Goal: Task Accomplishment & Management: Use online tool/utility

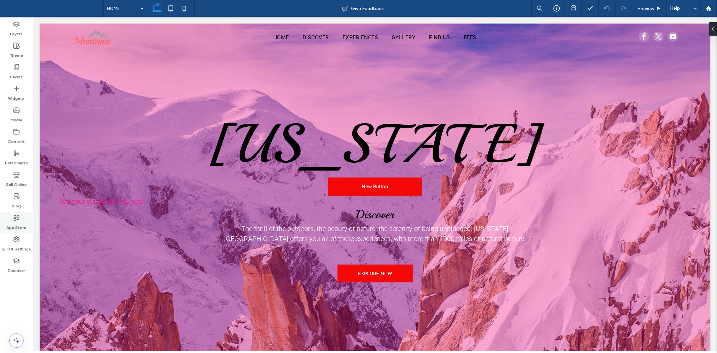
click at [22, 226] on label "App Store" at bounding box center [17, 225] width 20 height 9
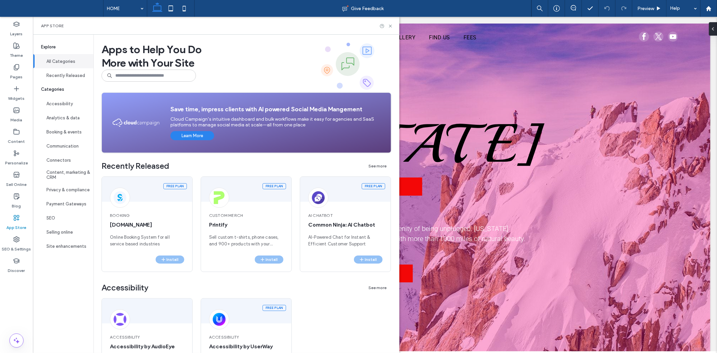
click at [140, 68] on span "Apps to Help You Do More with Your Site" at bounding box center [151, 57] width 100 height 40
click at [141, 73] on input at bounding box center [148, 76] width 94 height 12
type input "******"
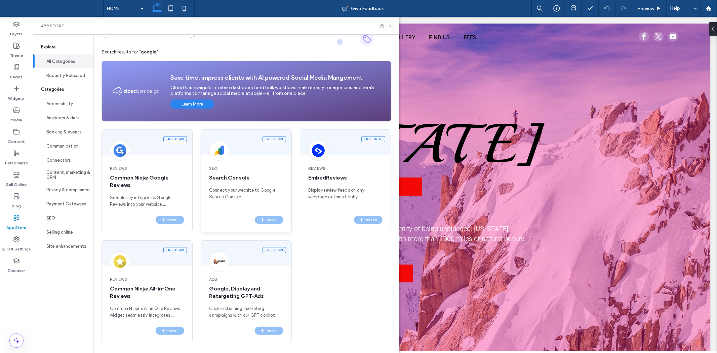
scroll to position [45, 0]
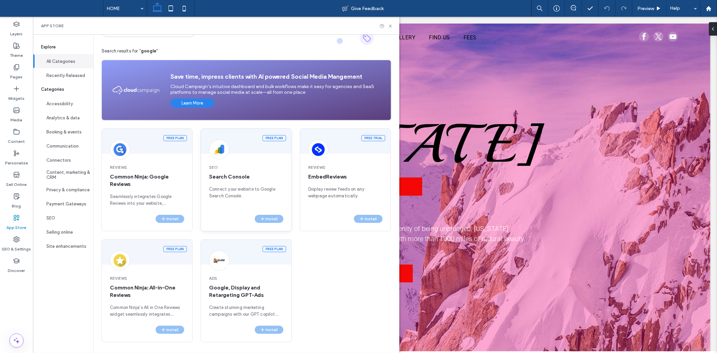
click at [241, 167] on span "SEO" at bounding box center [246, 167] width 74 height 6
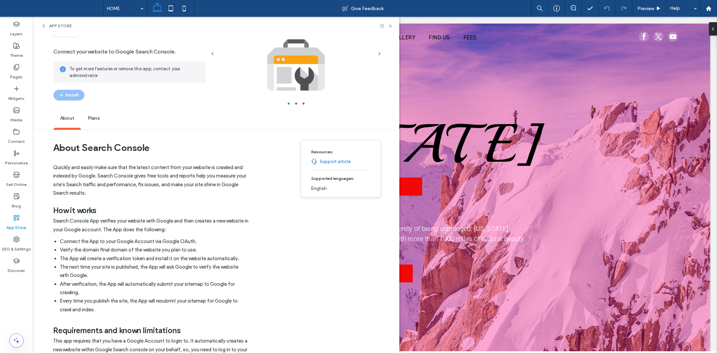
scroll to position [0, 0]
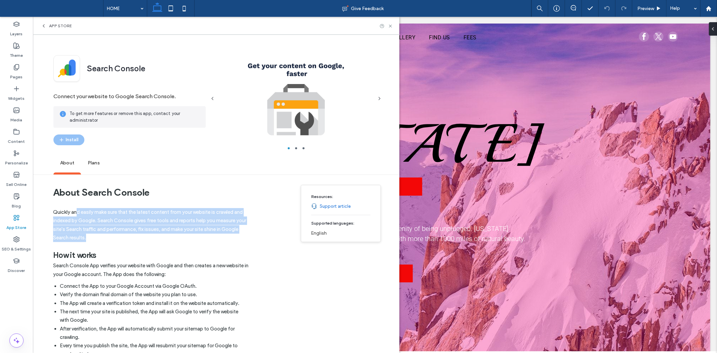
drag, startPoint x: 79, startPoint y: 209, endPoint x: 123, endPoint y: 248, distance: 59.0
click at [120, 247] on div "Quickly and easily make sure that the latest content from your website is crawl…" at bounding box center [153, 338] width 201 height 261
click at [132, 250] on h2 "How it works" at bounding box center [153, 251] width 201 height 19
drag, startPoint x: 125, startPoint y: 235, endPoint x: 68, endPoint y: 219, distance: 59.1
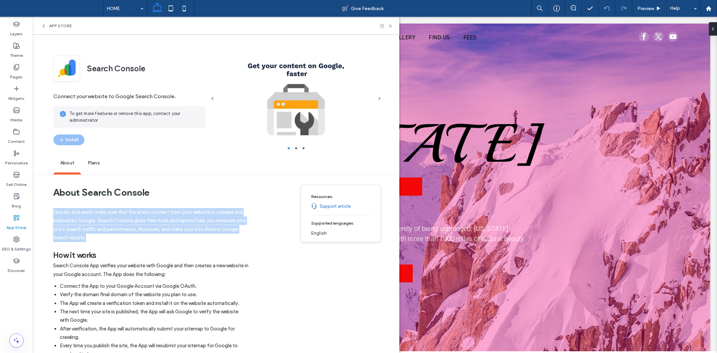
click at [82, 223] on p "Quickly and easily make sure that the latest content from your website is crawl…" at bounding box center [153, 225] width 201 height 34
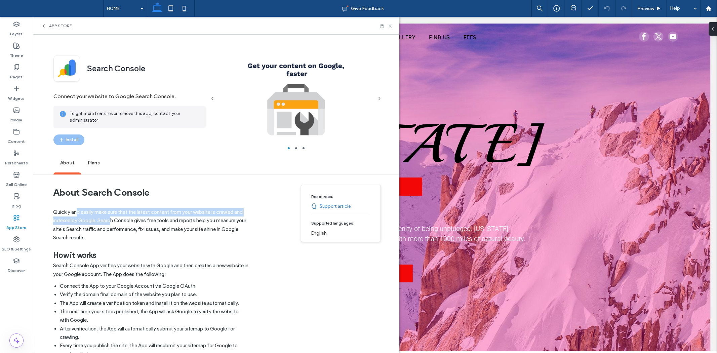
drag, startPoint x: 88, startPoint y: 215, endPoint x: 113, endPoint y: 221, distance: 25.5
click at [113, 221] on p "Quickly and easily make sure that the latest content from your website is crawl…" at bounding box center [153, 225] width 201 height 34
click at [115, 223] on p "Quickly and easily make sure that the latest content from your website is crawl…" at bounding box center [153, 225] width 201 height 34
drag, startPoint x: 110, startPoint y: 231, endPoint x: 74, endPoint y: 210, distance: 42.0
click at [74, 210] on p "Quickly and easily make sure that the latest content from your website is crawl…" at bounding box center [153, 225] width 201 height 34
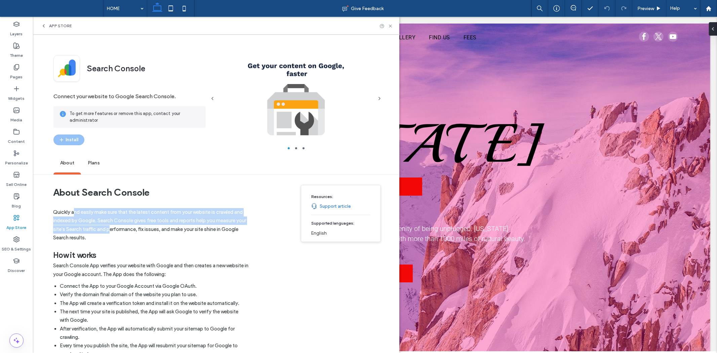
click at [81, 227] on p "Quickly and easily make sure that the latest content from your website is crawl…" at bounding box center [153, 225] width 201 height 34
drag, startPoint x: 93, startPoint y: 235, endPoint x: 76, endPoint y: 220, distance: 23.1
click at [70, 212] on p "Quickly and easily make sure that the latest content from your website is crawl…" at bounding box center [153, 225] width 201 height 34
click at [95, 230] on p "Quickly and easily make sure that the latest content from your website is crawl…" at bounding box center [153, 225] width 201 height 34
drag, startPoint x: 96, startPoint y: 231, endPoint x: 82, endPoint y: 227, distance: 14.1
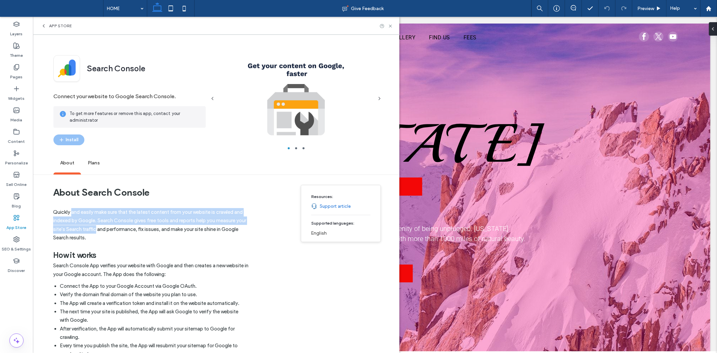
click at [72, 214] on p "Quickly and easily make sure that the latest content from your website is crawl…" at bounding box center [153, 225] width 201 height 34
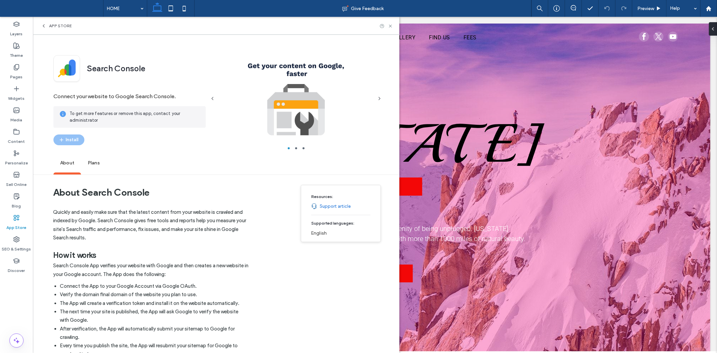
click at [99, 237] on p "Quickly and easily make sure that the latest content from your website is crawl…" at bounding box center [153, 225] width 201 height 34
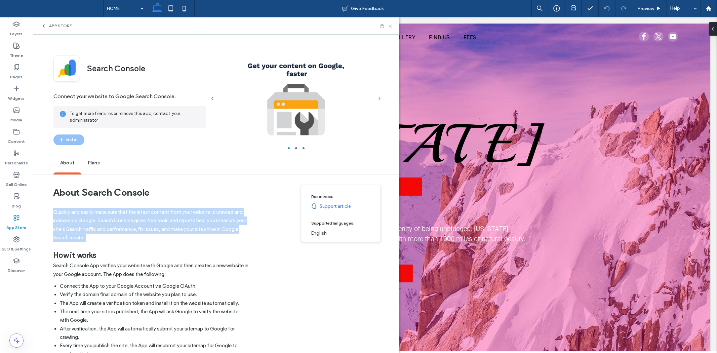
drag, startPoint x: 98, startPoint y: 238, endPoint x: 52, endPoint y: 211, distance: 53.3
click at [108, 232] on p "Quickly and easily make sure that the latest content from your website is crawl…" at bounding box center [153, 225] width 201 height 34
drag, startPoint x: 102, startPoint y: 239, endPoint x: 54, endPoint y: 209, distance: 56.4
click at [54, 209] on p "Quickly and easily make sure that the latest content from your website is crawl…" at bounding box center [153, 225] width 201 height 34
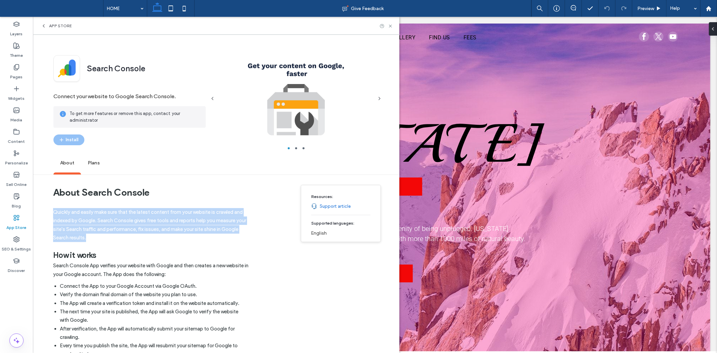
click at [83, 236] on p "Quickly and easily make sure that the latest content from your website is crawl…" at bounding box center [153, 225] width 201 height 34
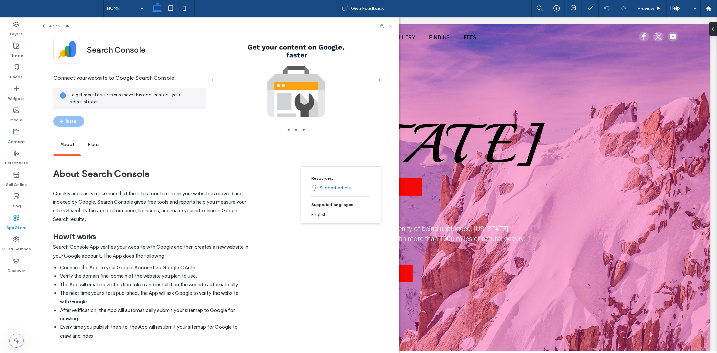
scroll to position [112, 0]
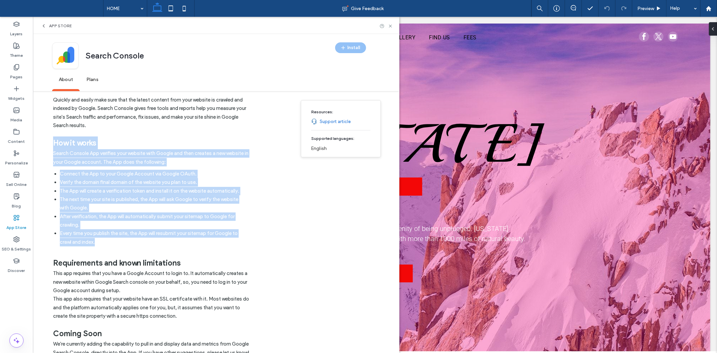
drag, startPoint x: 52, startPoint y: 147, endPoint x: 119, endPoint y: 240, distance: 114.1
click at [119, 240] on div "About Search Console Quickly and easily make sure that the latest content from …" at bounding box center [216, 250] width 366 height 365
click at [119, 240] on li "Every time you publish the site, the App will resubmit your sitemap for Google …" at bounding box center [153, 237] width 187 height 17
drag, startPoint x: 116, startPoint y: 240, endPoint x: 52, endPoint y: 139, distance: 119.2
click at [52, 139] on div "About Search Console Quickly and easily make sure that the latest content from …" at bounding box center [216, 250] width 366 height 365
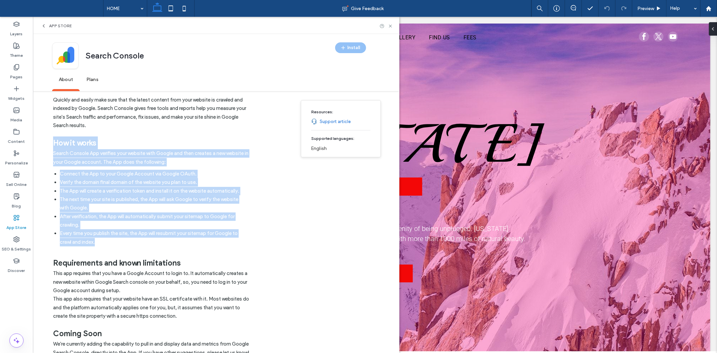
click at [92, 179] on li "Verify the domain final domain of the website you plan to use." at bounding box center [153, 182] width 187 height 8
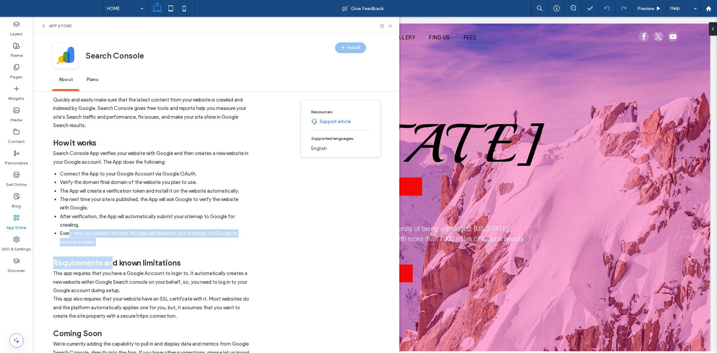
drag, startPoint x: 99, startPoint y: 243, endPoint x: 70, endPoint y: 236, distance: 30.4
click at [70, 236] on div "Quickly and easily make sure that the latest content from your website is crawl…" at bounding box center [153, 226] width 201 height 261
click at [71, 238] on li "Every time you publish the site, the App will resubmit your sitemap for Google …" at bounding box center [153, 237] width 187 height 17
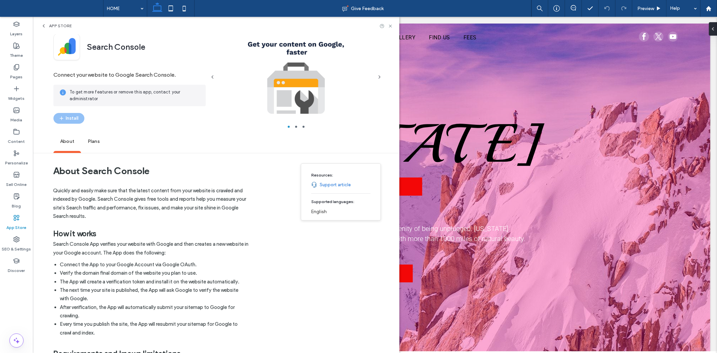
scroll to position [13, 0]
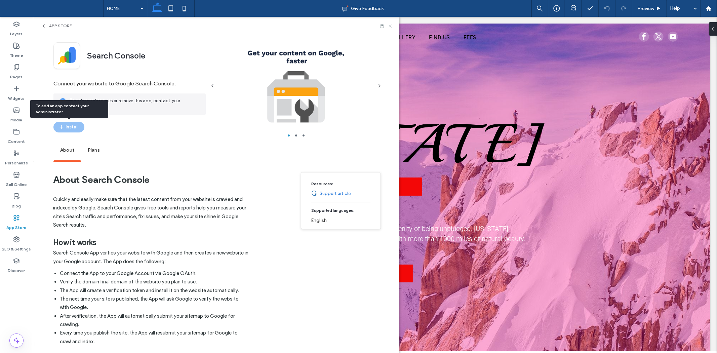
click at [69, 129] on div "Install" at bounding box center [68, 127] width 31 height 11
click at [42, 21] on div "App Store" at bounding box center [216, 26] width 366 height 18
drag, startPoint x: 45, startPoint y: 21, endPoint x: 44, endPoint y: 25, distance: 3.5
click at [45, 22] on div "App Store" at bounding box center [216, 26] width 366 height 18
click at [44, 25] on use at bounding box center [43, 26] width 1 height 3
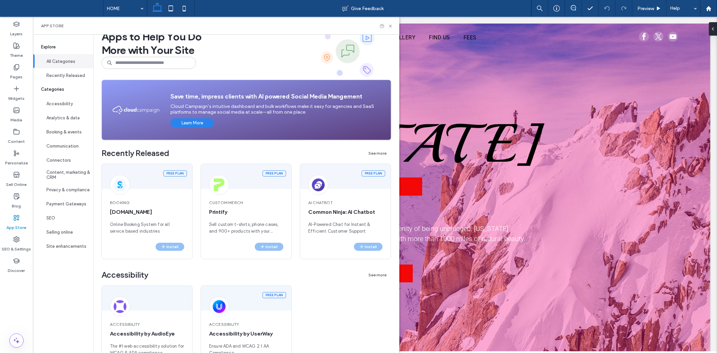
scroll to position [0, 0]
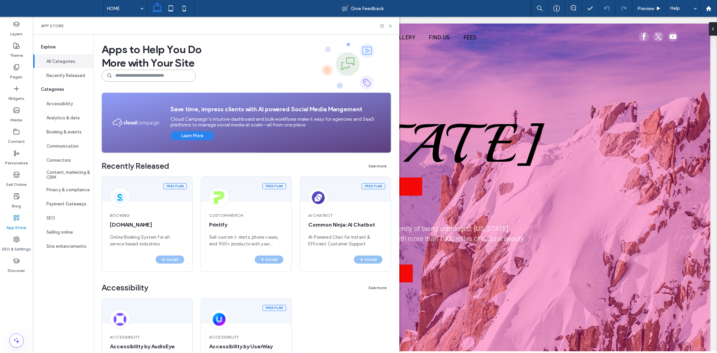
click at [120, 78] on input at bounding box center [148, 76] width 94 height 12
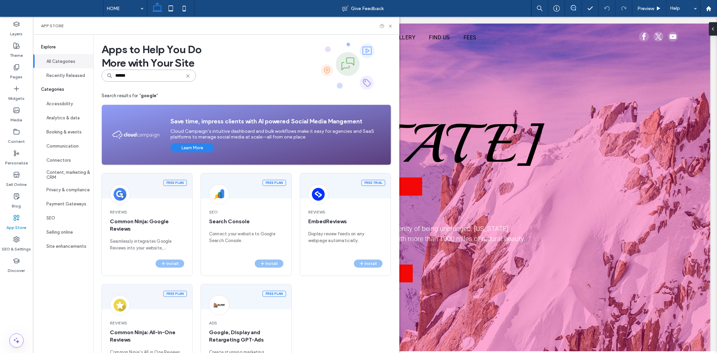
click at [140, 76] on input "******" at bounding box center [148, 76] width 94 height 12
paste input "****"
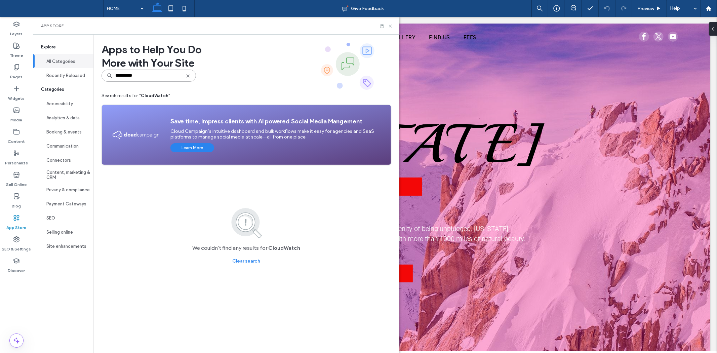
drag, startPoint x: 150, startPoint y: 76, endPoint x: 98, endPoint y: 76, distance: 52.1
click at [98, 76] on div "**********" at bounding box center [246, 194] width 306 height 318
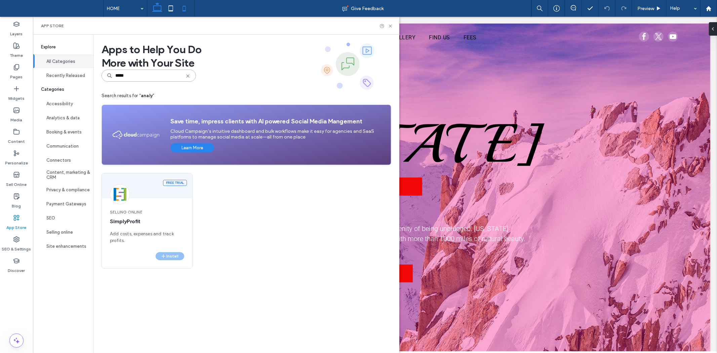
type input "*****"
click at [296, 249] on div "Free trial Selling Online SimplyProfit Add costs, expenses and track profits. I…" at bounding box center [246, 226] width 290 height 106
click at [583, 178] on div "[US_STATE] New Button Add your custom HTML here Discover The thrill of the outd…" at bounding box center [374, 202] width 643 height 170
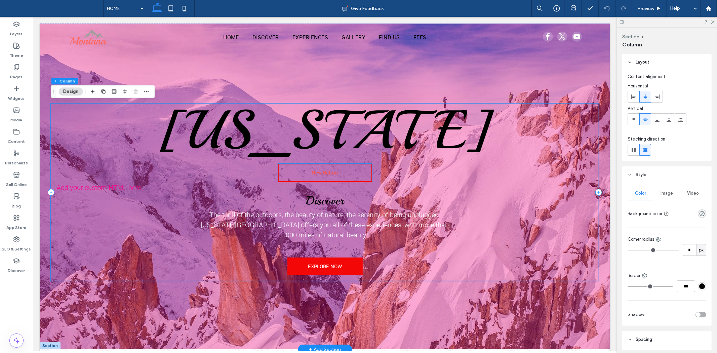
click at [345, 175] on link "New Button" at bounding box center [325, 172] width 94 height 18
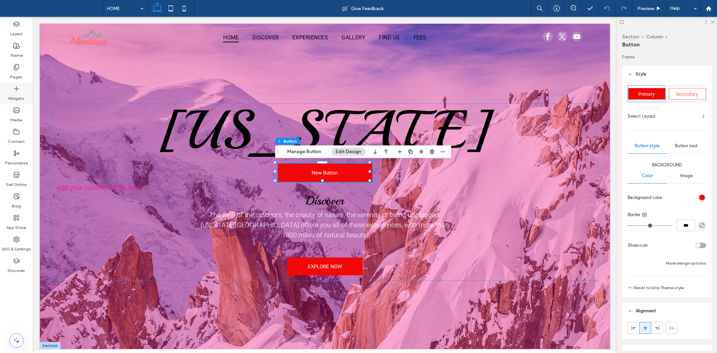
click at [19, 96] on label "Widgets" at bounding box center [16, 96] width 16 height 9
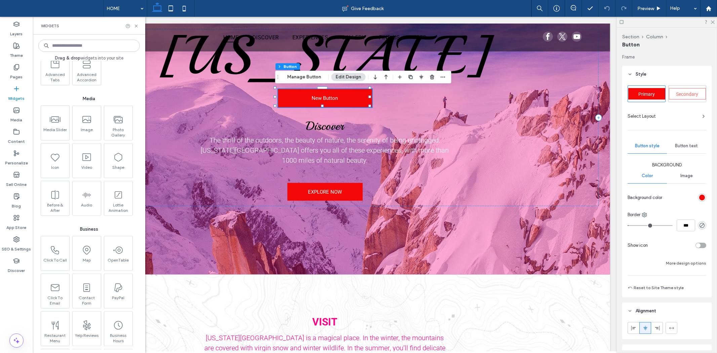
scroll to position [522, 0]
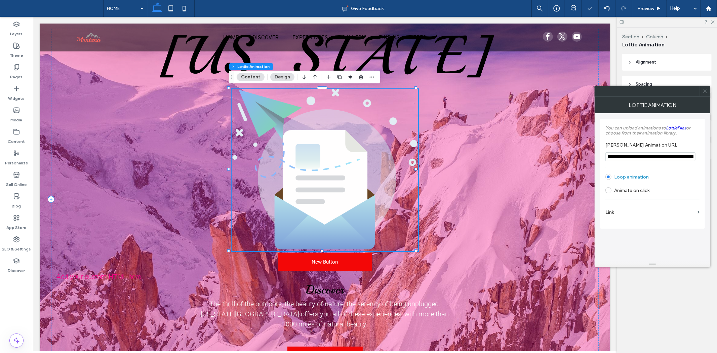
click at [351, 219] on icon at bounding box center [324, 222] width 100 height 54
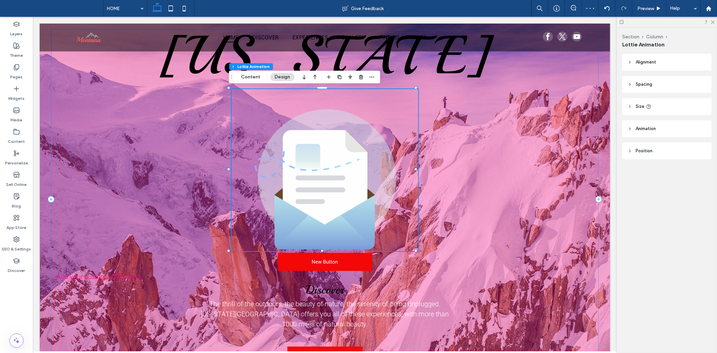
click at [361, 219] on icon at bounding box center [324, 222] width 100 height 54
click at [281, 76] on button "Design" at bounding box center [282, 77] width 24 height 8
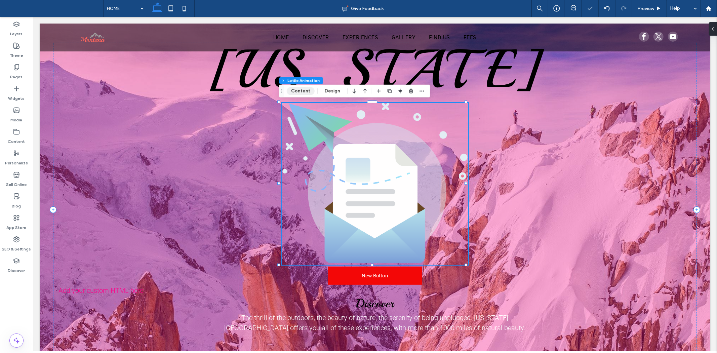
click at [307, 92] on button "Content" at bounding box center [301, 91] width 28 height 8
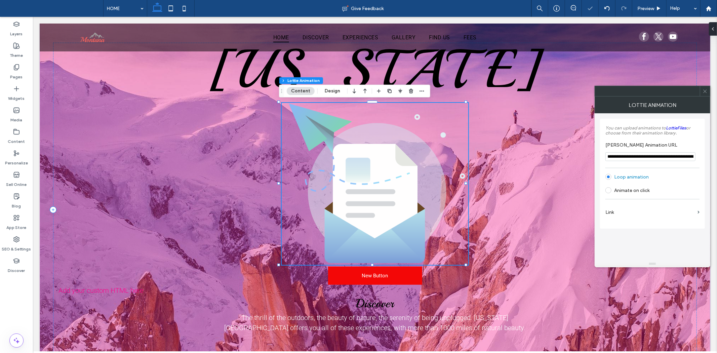
click at [627, 159] on input "**********" at bounding box center [650, 156] width 90 height 9
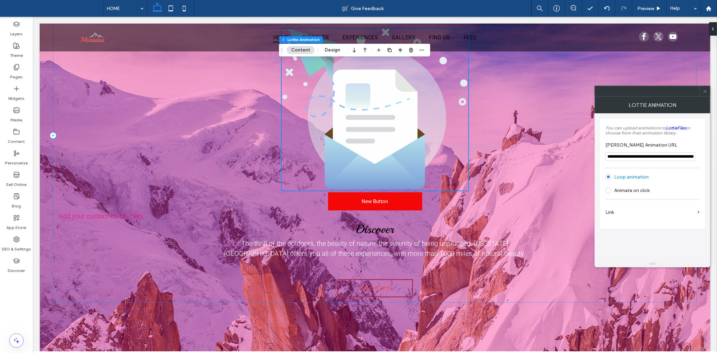
scroll to position [112, 0]
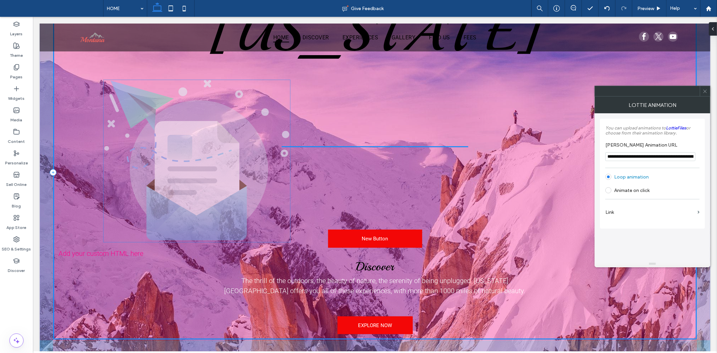
drag, startPoint x: 391, startPoint y: 205, endPoint x: 212, endPoint y: 224, distance: 179.4
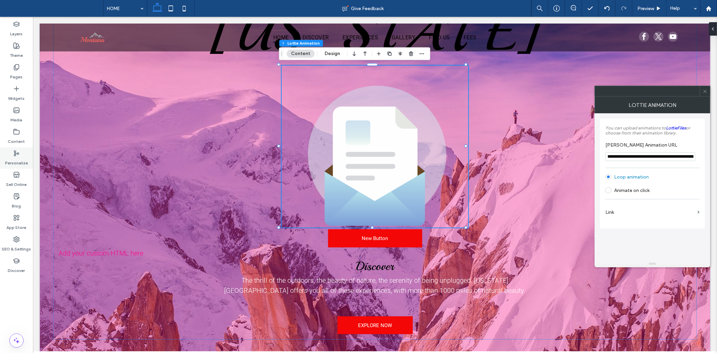
click at [23, 162] on label "Personalize" at bounding box center [16, 161] width 23 height 9
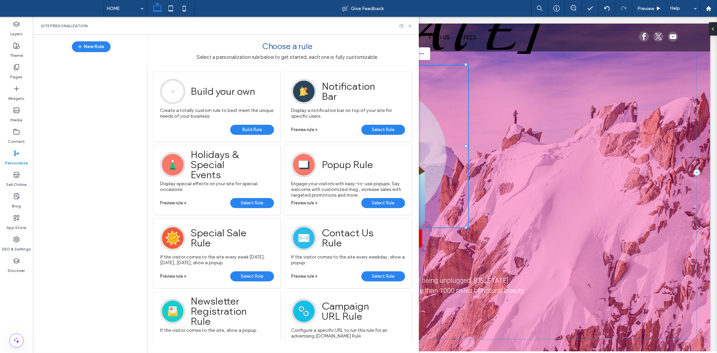
click at [432, 164] on icon at bounding box center [376, 154] width 138 height 138
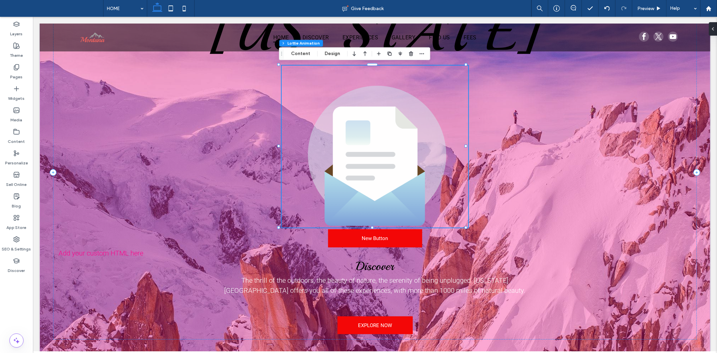
click at [401, 172] on icon at bounding box center [374, 155] width 85 height 99
click at [299, 55] on button "Content" at bounding box center [301, 54] width 28 height 8
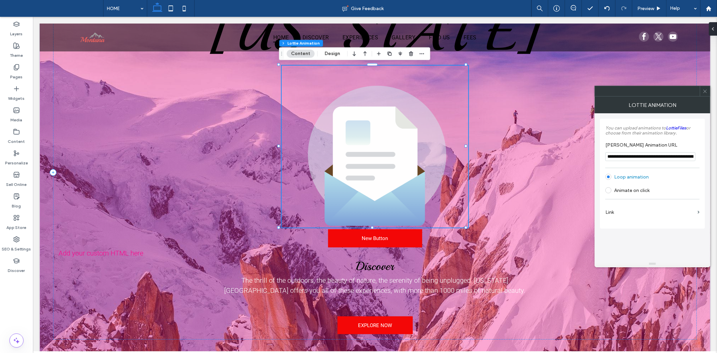
click at [611, 191] on span at bounding box center [608, 190] width 6 height 6
click at [609, 178] on span at bounding box center [608, 177] width 6 height 6
click at [616, 215] on label "Link" at bounding box center [649, 212] width 89 height 12
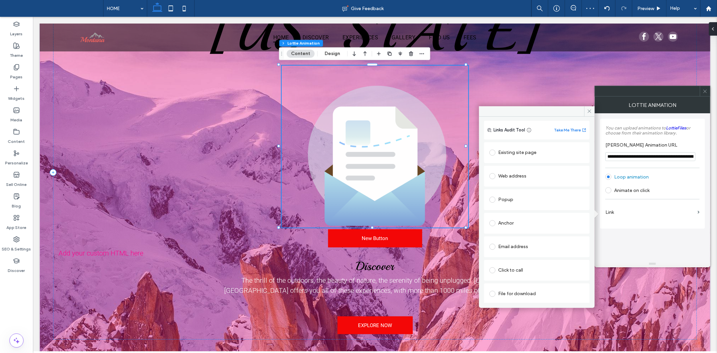
scroll to position [10, 0]
click at [498, 234] on div "Existing site page Web address Popup Anchor Email address Click to call File fo…" at bounding box center [537, 221] width 106 height 163
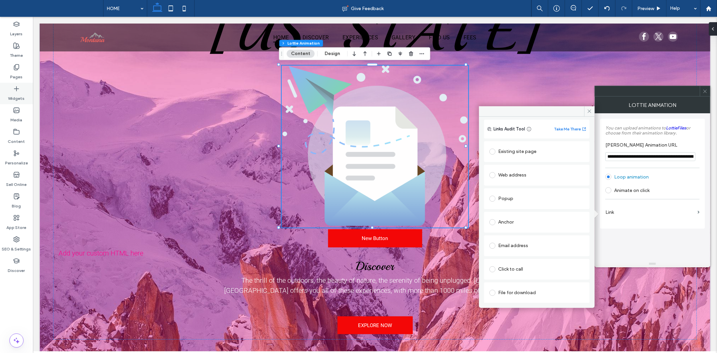
click at [8, 96] on div "Widgets" at bounding box center [16, 94] width 33 height 22
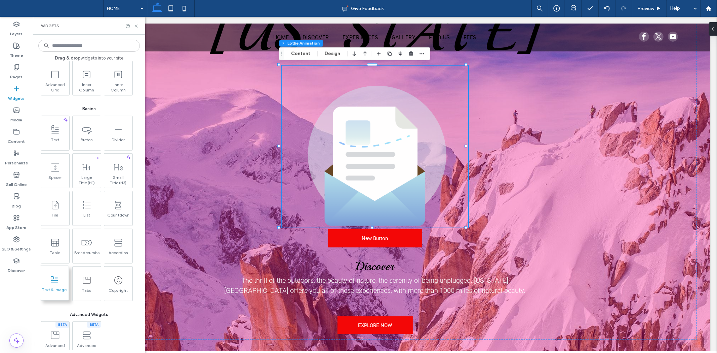
scroll to position [298, 0]
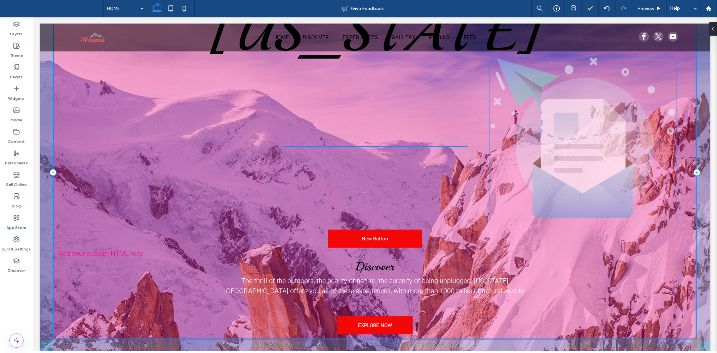
drag, startPoint x: 356, startPoint y: 182, endPoint x: 547, endPoint y: 174, distance: 191.0
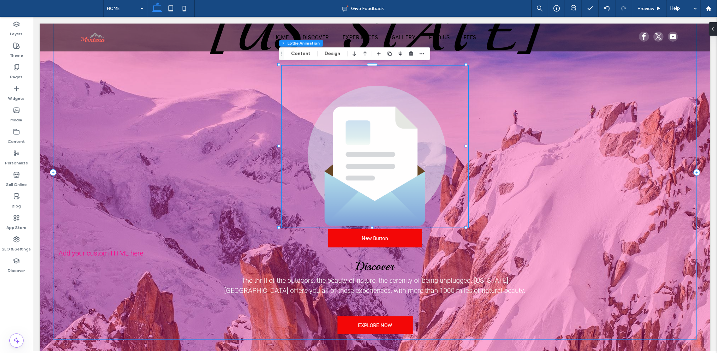
click at [96, 190] on div "[US_STATE] New Button Add your custom HTML here Discover The thrill of the outd…" at bounding box center [374, 172] width 643 height 334
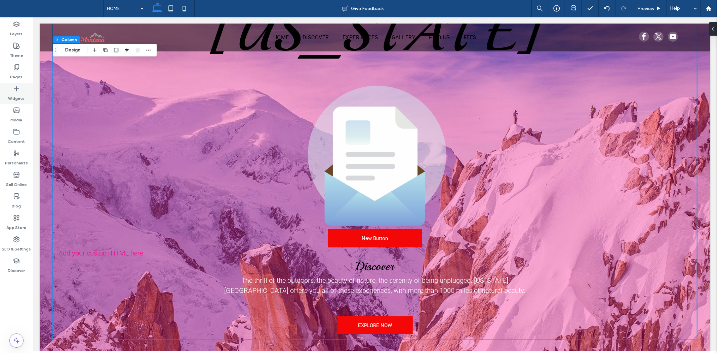
click at [26, 92] on div "Widgets" at bounding box center [16, 94] width 33 height 22
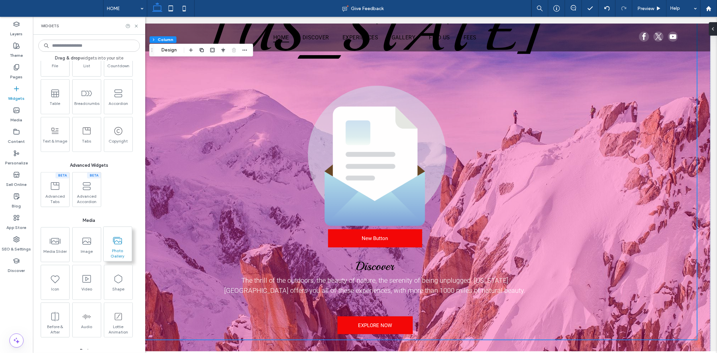
scroll to position [470, 0]
click at [351, 186] on icon at bounding box center [374, 155] width 85 height 99
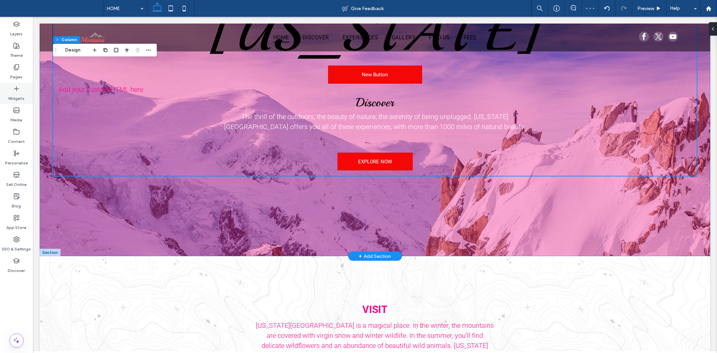
click at [15, 93] on label "Widgets" at bounding box center [16, 96] width 16 height 9
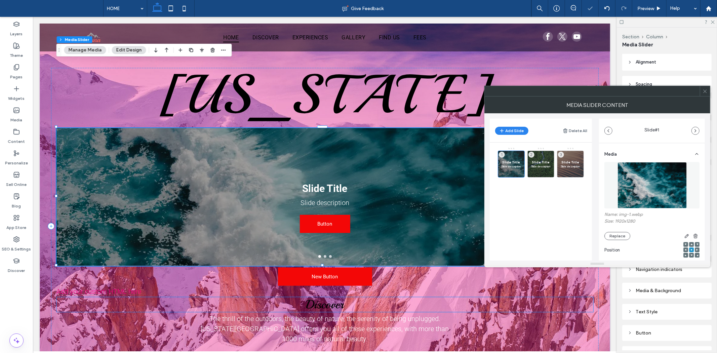
scroll to position [0, 0]
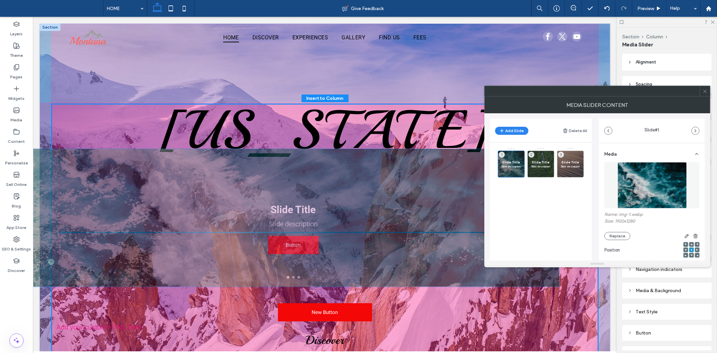
drag, startPoint x: 292, startPoint y: 210, endPoint x: 269, endPoint y: 197, distance: 26.8
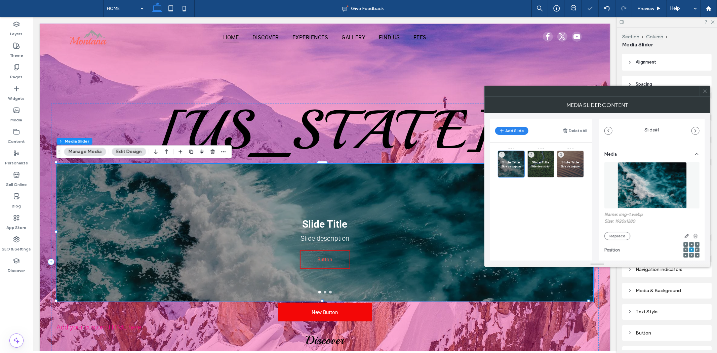
click at [328, 252] on span "Button" at bounding box center [325, 259] width 36 height 17
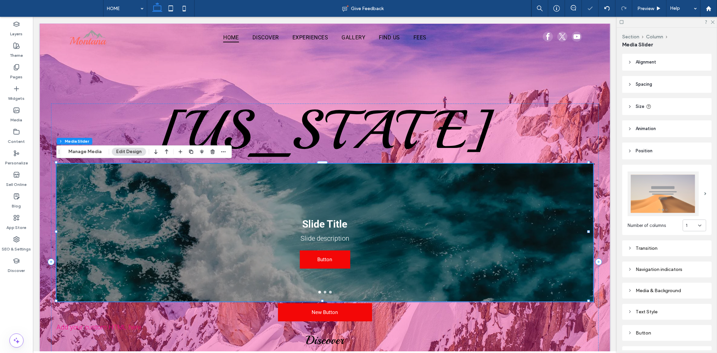
click at [331, 269] on div "Slide Title Slide description Button Button" at bounding box center [324, 236] width 537 height 106
click at [327, 289] on div "Slide Title Slide description Button Button" at bounding box center [324, 236] width 537 height 106
click at [322, 287] on div "Slide Title Slide description Button Button" at bounding box center [324, 236] width 537 height 106
click at [323, 290] on button "go to slide 2" at bounding box center [324, 291] width 3 height 3
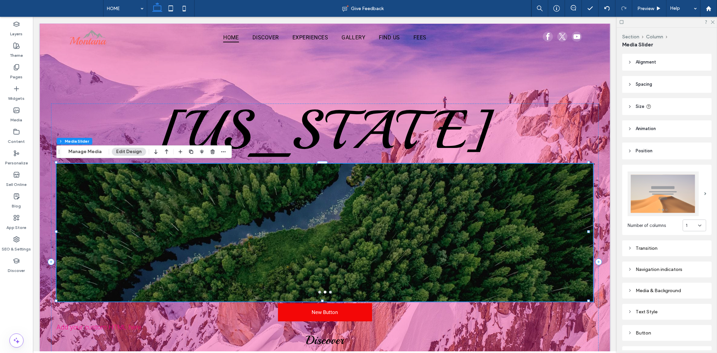
click at [329, 290] on button "go to slide 3" at bounding box center [330, 291] width 3 height 3
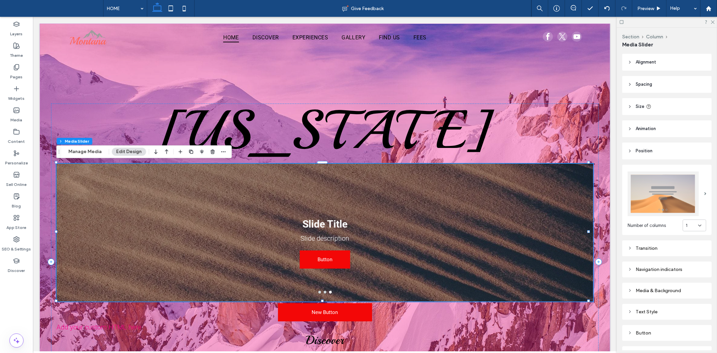
click at [318, 290] on button "go to slide 1" at bounding box center [319, 291] width 3 height 3
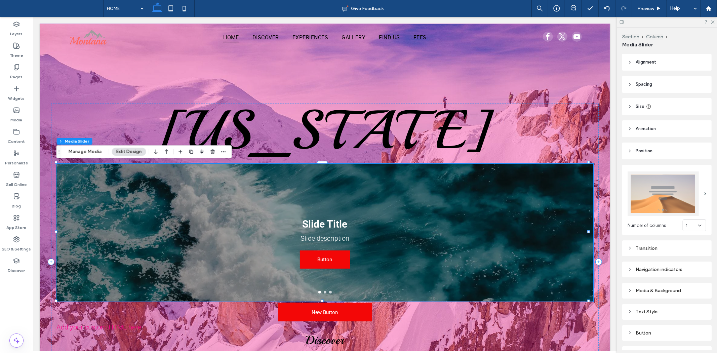
click at [323, 291] on button "go to slide 2" at bounding box center [324, 291] width 3 height 3
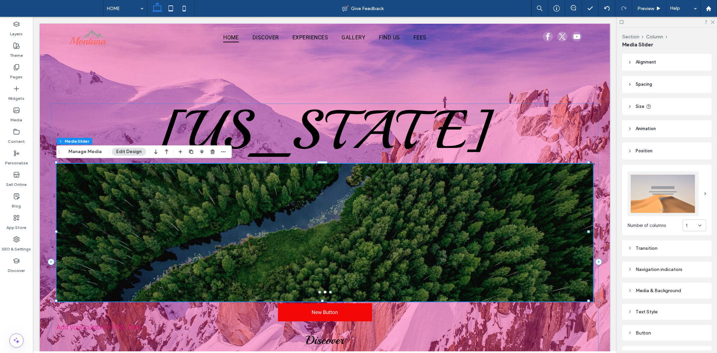
click at [329, 290] on button "go to slide 3" at bounding box center [330, 291] width 3 height 3
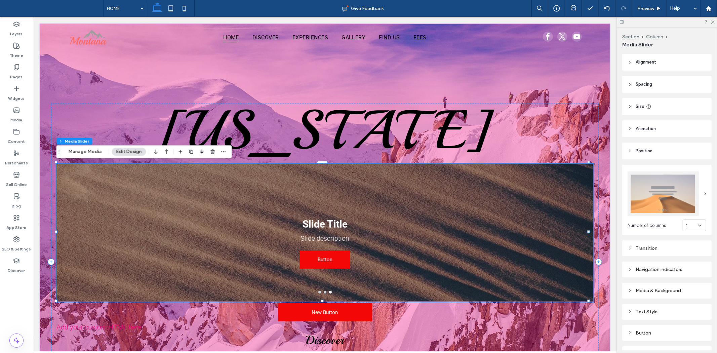
click at [244, 223] on div "Slide Title Slide description Button Button" at bounding box center [324, 236] width 537 height 106
click at [607, 9] on icon at bounding box center [606, 8] width 5 height 5
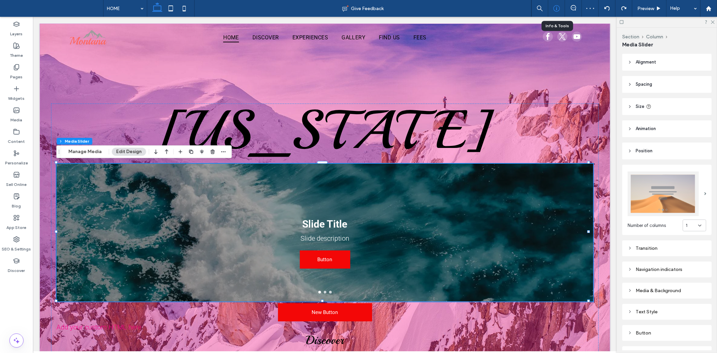
click at [556, 8] on use at bounding box center [556, 8] width 6 height 6
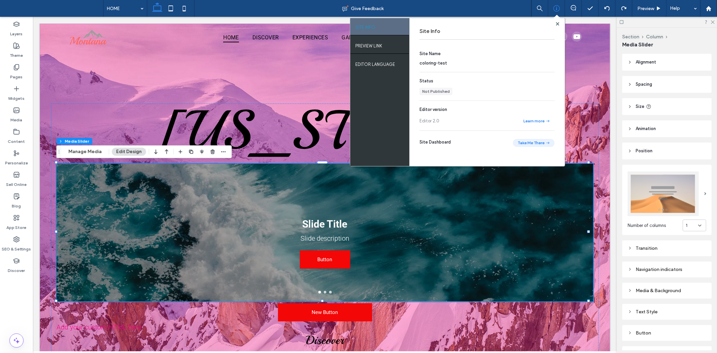
click at [528, 145] on button "Take Me There" at bounding box center [534, 143] width 42 height 8
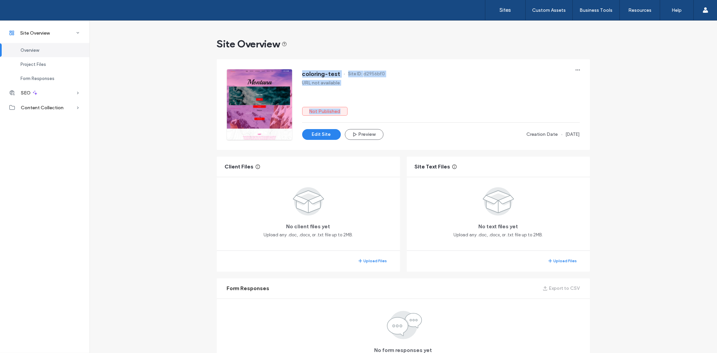
drag, startPoint x: 294, startPoint y: 108, endPoint x: 362, endPoint y: 110, distance: 67.9
click at [362, 110] on div "coloring-test Site ID: d2956bf0 URL not available Not Published Edit Site Previ…" at bounding box center [403, 104] width 353 height 71
click at [362, 110] on div "Not Published" at bounding box center [441, 111] width 278 height 9
drag, startPoint x: 300, startPoint y: 83, endPoint x: 350, endPoint y: 86, distance: 49.8
click at [348, 83] on div "URL not available" at bounding box center [441, 83] width 278 height 6
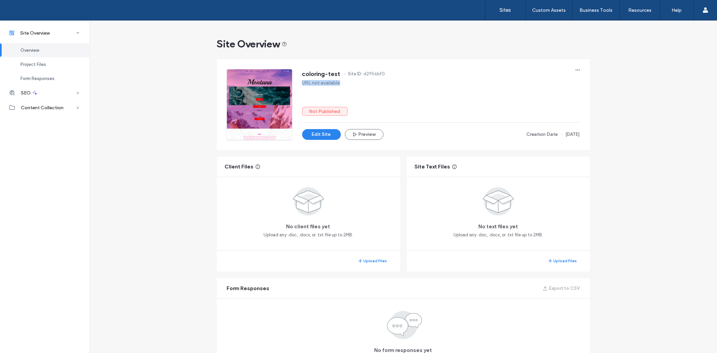
click at [350, 86] on div "coloring-test Site ID: d2956bf0 URL not available Not Published Edit Site Previ…" at bounding box center [441, 104] width 278 height 71
drag, startPoint x: 274, startPoint y: 216, endPoint x: 323, endPoint y: 259, distance: 65.2
click at [323, 259] on div "Client Files No client files yet Upload any .doc, .docx, or .txt file up to 2MB…" at bounding box center [308, 214] width 183 height 115
click at [320, 248] on div "No client files yet Upload any .doc, .docx, or .txt file up to 2MB." at bounding box center [308, 213] width 183 height 73
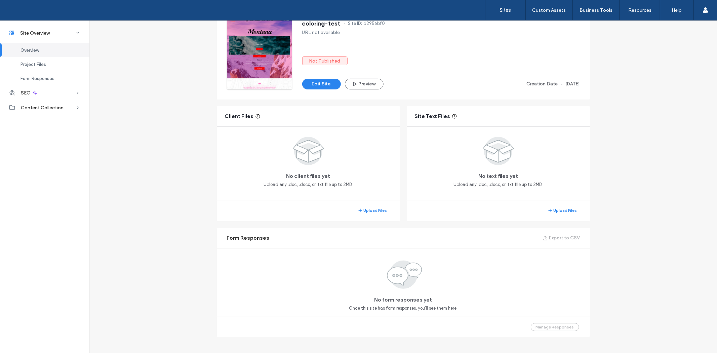
scroll to position [55, 0]
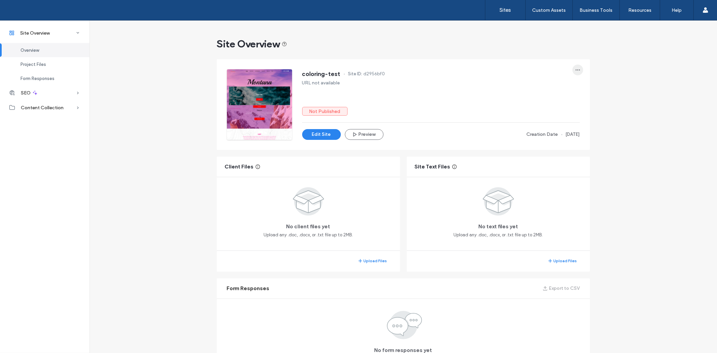
click at [575, 71] on icon "button" at bounding box center [577, 69] width 5 height 5
click at [548, 124] on div "coloring-test Site ID: d2956bf0 URL not available Not Published Edit Site Previ…" at bounding box center [441, 104] width 278 height 71
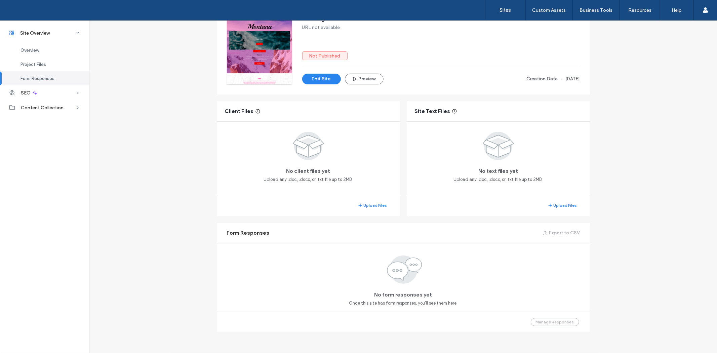
scroll to position [39, 0]
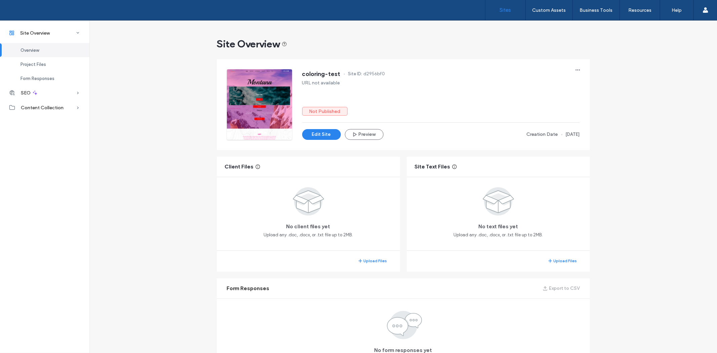
click at [519, 12] on link "Sites" at bounding box center [505, 10] width 40 height 20
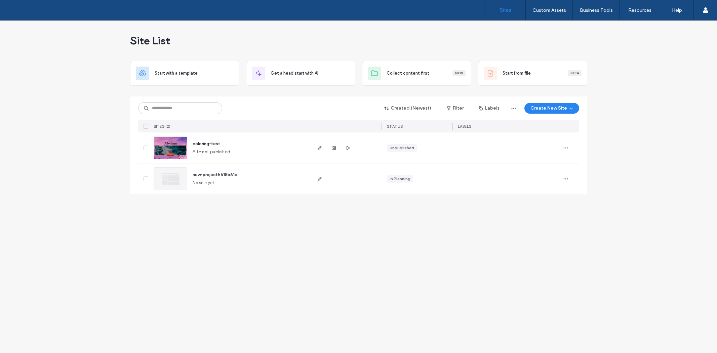
click at [567, 149] on icon "button" at bounding box center [565, 147] width 5 height 5
click at [549, 207] on div "Site Dashboard" at bounding box center [541, 203] width 60 height 13
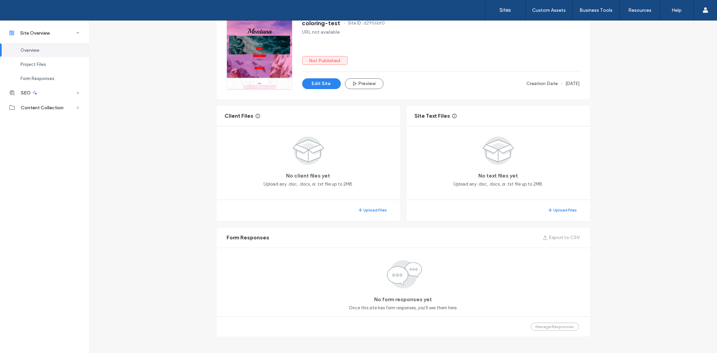
scroll to position [55, 0]
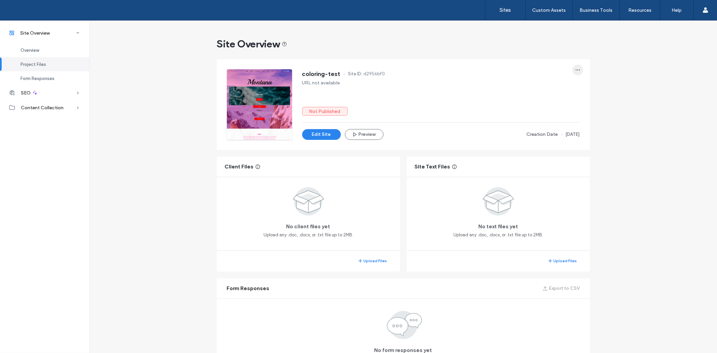
click at [576, 71] on icon "button" at bounding box center [577, 69] width 5 height 5
click at [553, 15] on div "Custom Assets" at bounding box center [549, 10] width 47 height 20
click at [40, 45] on div "Overview" at bounding box center [44, 50] width 89 height 14
click at [38, 62] on span "Project Files" at bounding box center [33, 64] width 26 height 5
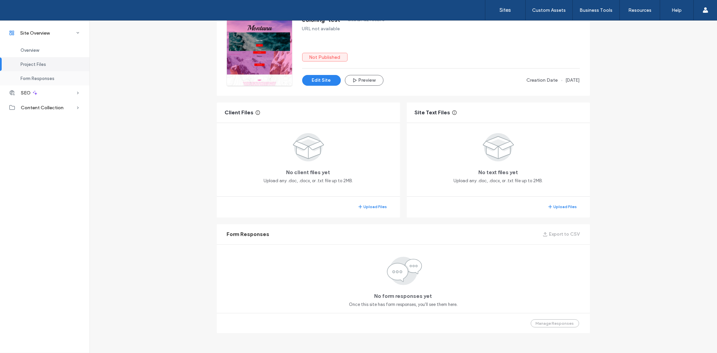
scroll to position [55, 0]
click at [41, 79] on span "Form Responses" at bounding box center [37, 78] width 34 height 5
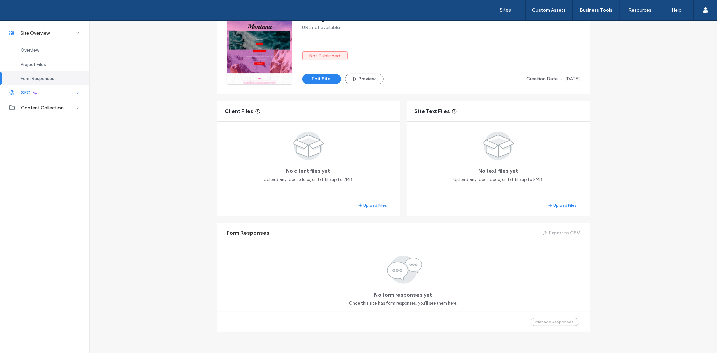
click at [50, 95] on div "SEO" at bounding box center [44, 92] width 89 height 15
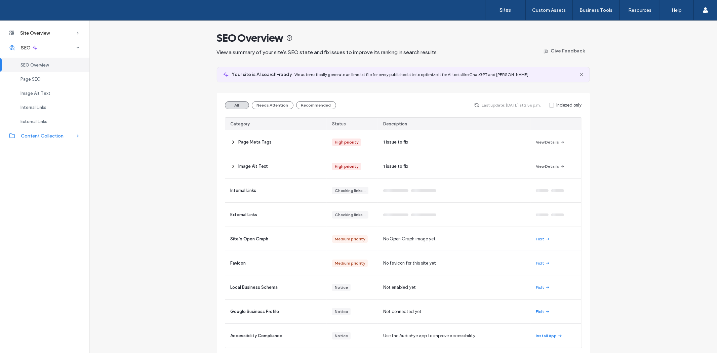
click at [51, 133] on span "Content Collection" at bounding box center [42, 136] width 43 height 6
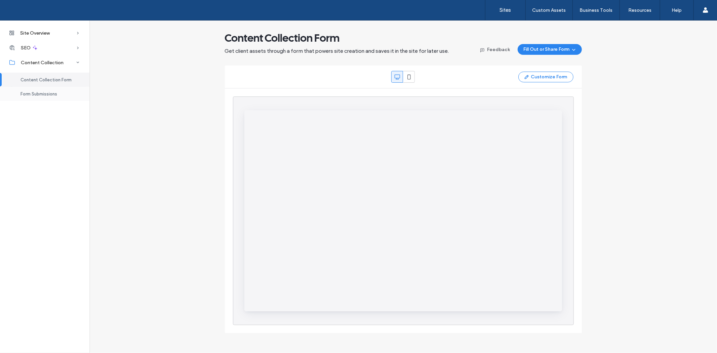
click at [52, 88] on div "Form Submissions" at bounding box center [44, 94] width 89 height 14
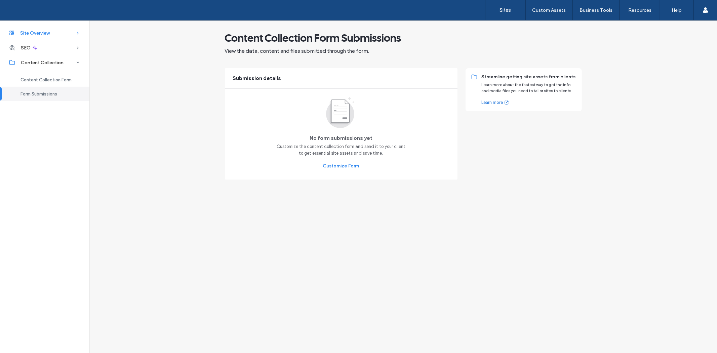
click at [38, 27] on div "Site Overview" at bounding box center [44, 33] width 89 height 15
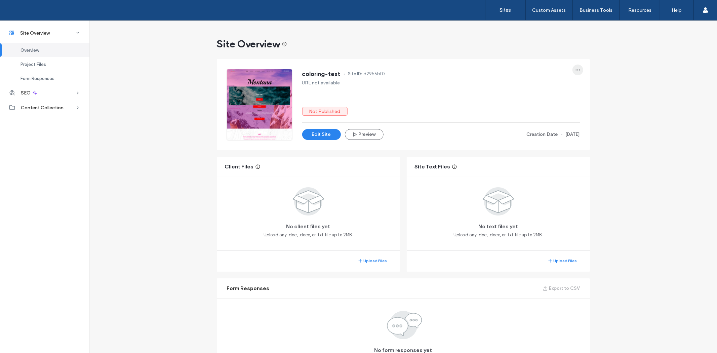
click at [572, 65] on span "button" at bounding box center [577, 70] width 11 height 11
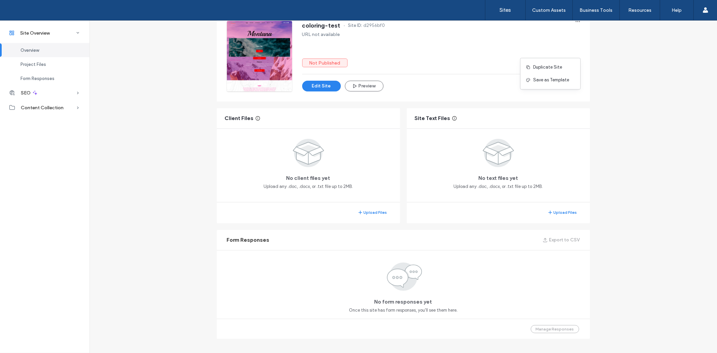
scroll to position [55, 0]
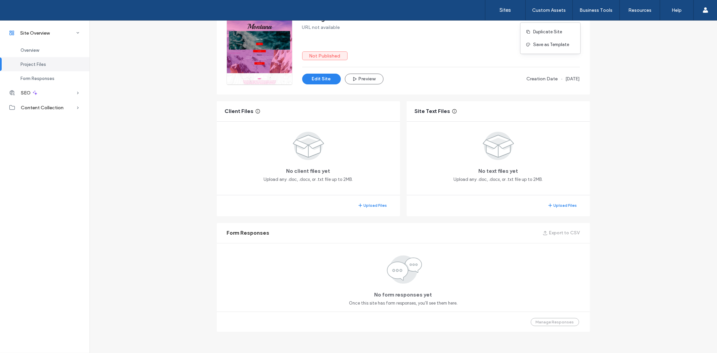
click at [619, 117] on div "Site Overview coloring-test Site ID: d2956bf0 URL not available Not Published E…" at bounding box center [402, 150] width 627 height 370
drag, startPoint x: 544, startPoint y: 229, endPoint x: 596, endPoint y: 232, distance: 52.1
click at [596, 230] on div "Site Overview coloring-test Site ID: d2956bf0 URL not available Not Published E…" at bounding box center [402, 150] width 627 height 370
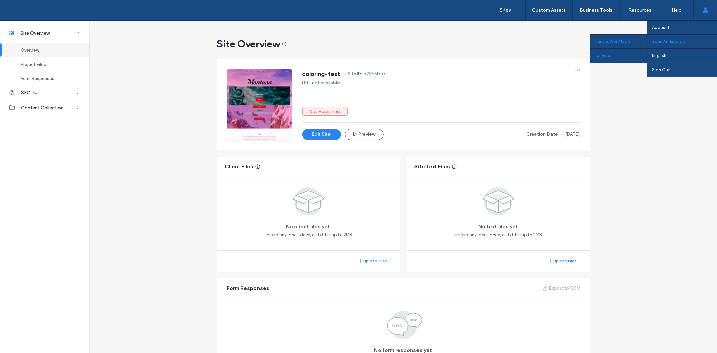
click at [600, 54] on div "ronyrico" at bounding box center [618, 55] width 56 height 14
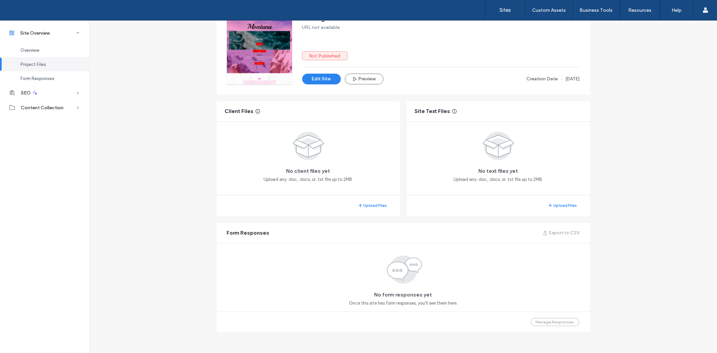
scroll to position [35, 0]
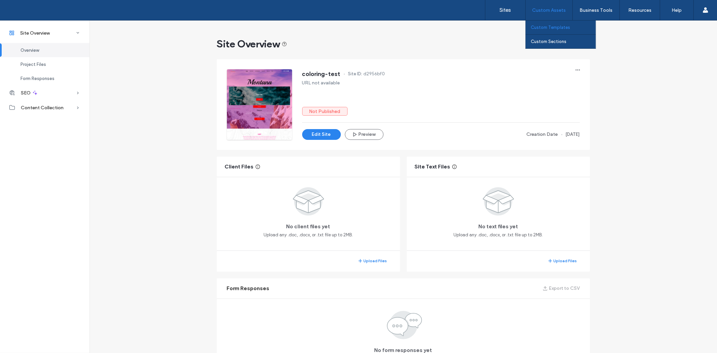
click at [552, 26] on label "Custom Templates" at bounding box center [550, 27] width 39 height 5
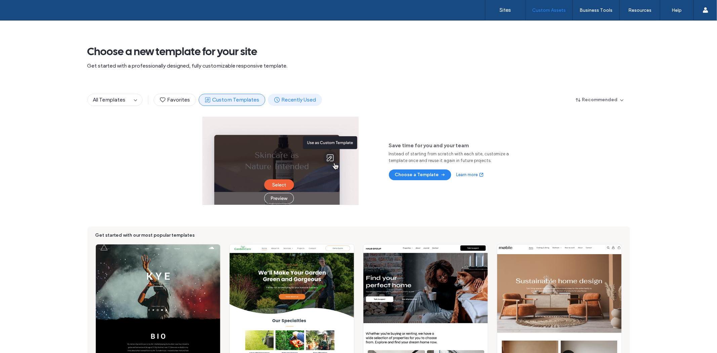
click at [300, 101] on span "Recently Used" at bounding box center [295, 99] width 43 height 7
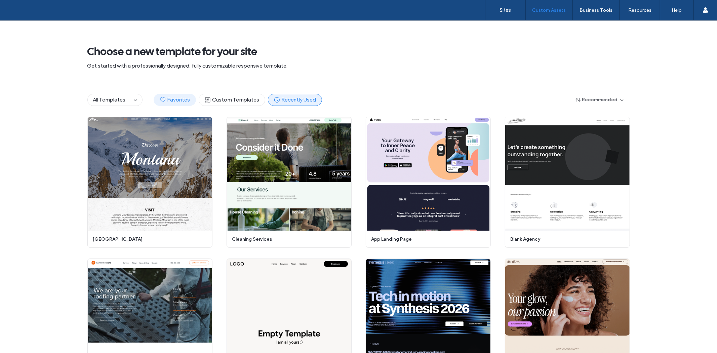
click at [171, 102] on span "Favorites" at bounding box center [174, 99] width 31 height 7
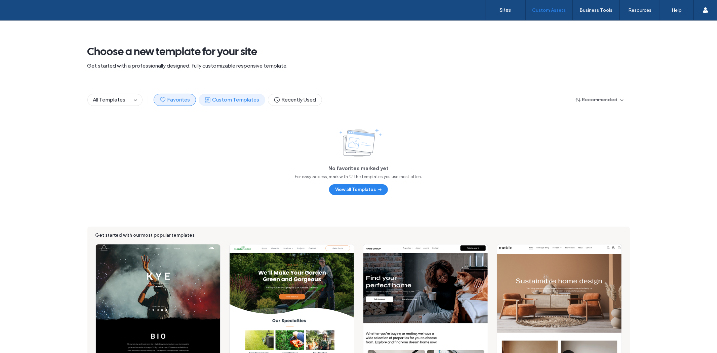
click at [225, 101] on span "Custom Templates" at bounding box center [231, 99] width 55 height 7
